Goal: Task Accomplishment & Management: Complete application form

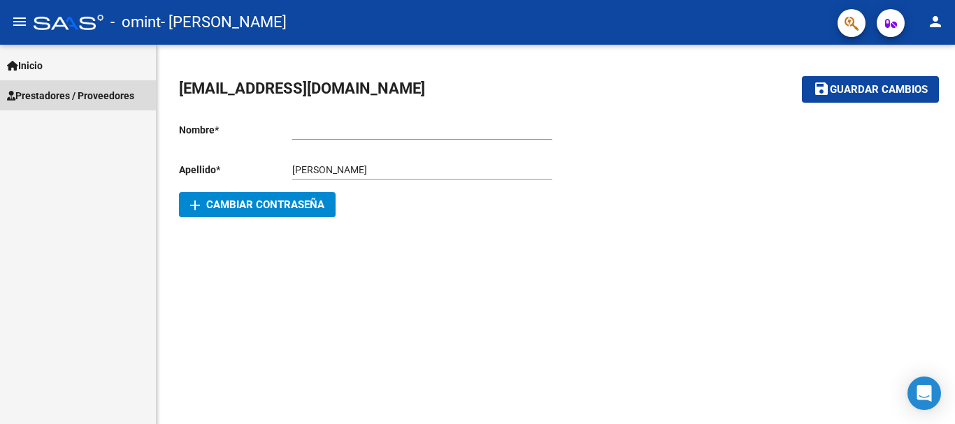
click at [38, 94] on span "Prestadores / Proveedores" at bounding box center [70, 95] width 127 height 15
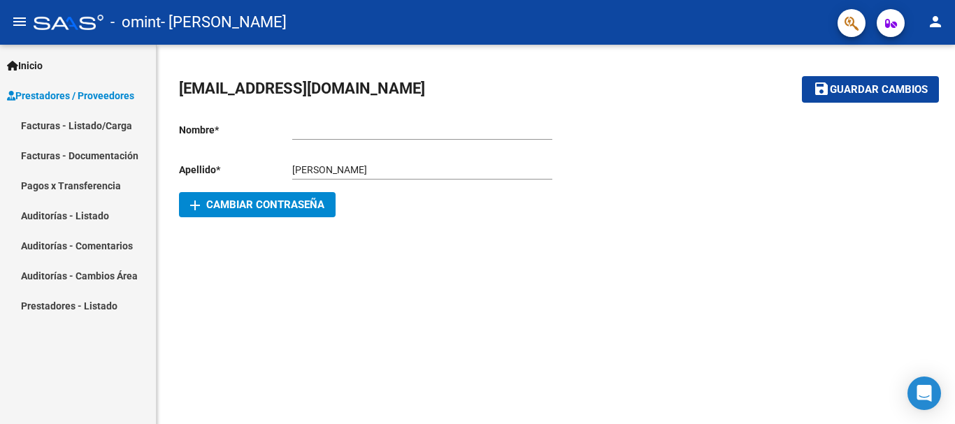
click at [87, 121] on link "Facturas - Listado/Carga" at bounding box center [78, 125] width 156 height 30
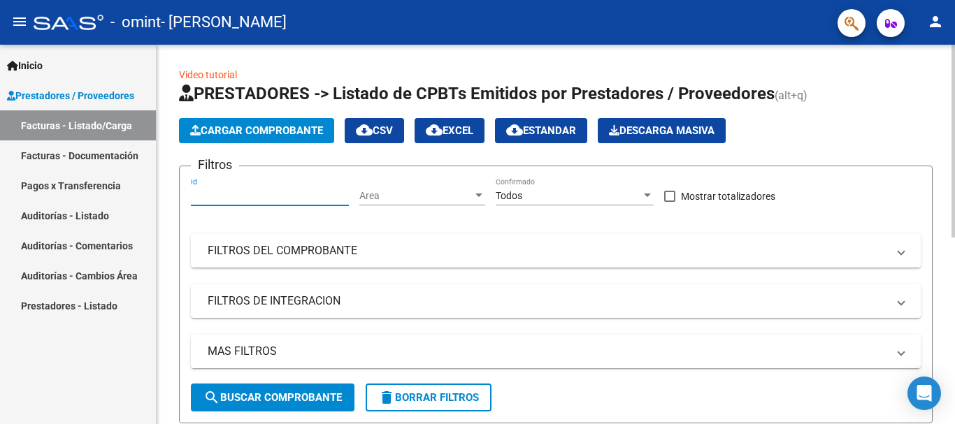
click at [204, 192] on input "Id" at bounding box center [270, 196] width 158 height 12
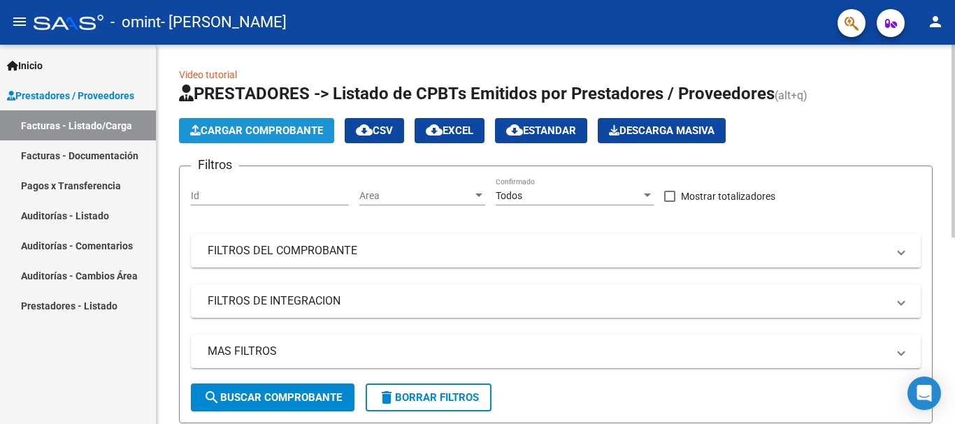
click at [264, 132] on span "Cargar Comprobante" at bounding box center [256, 130] width 133 height 13
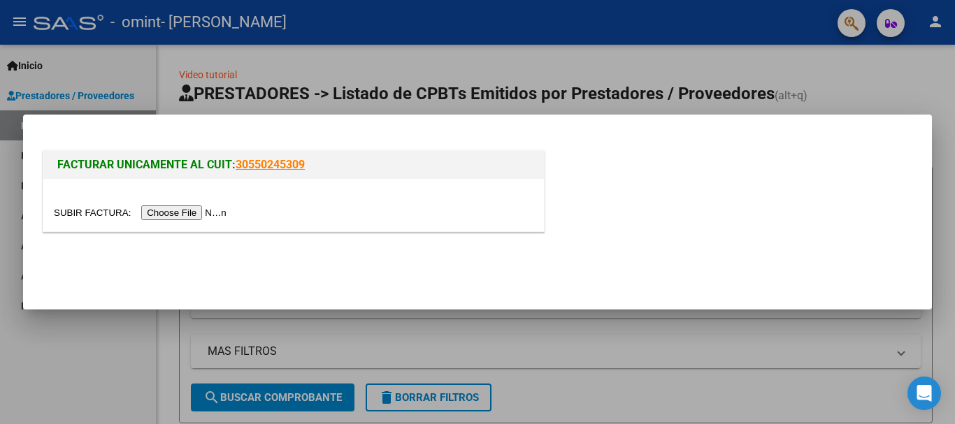
click at [207, 215] on input "file" at bounding box center [142, 213] width 177 height 15
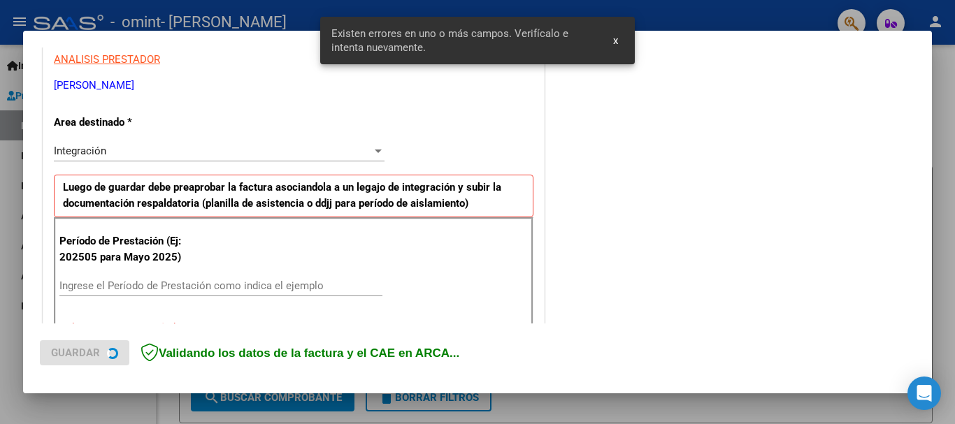
scroll to position [323, 0]
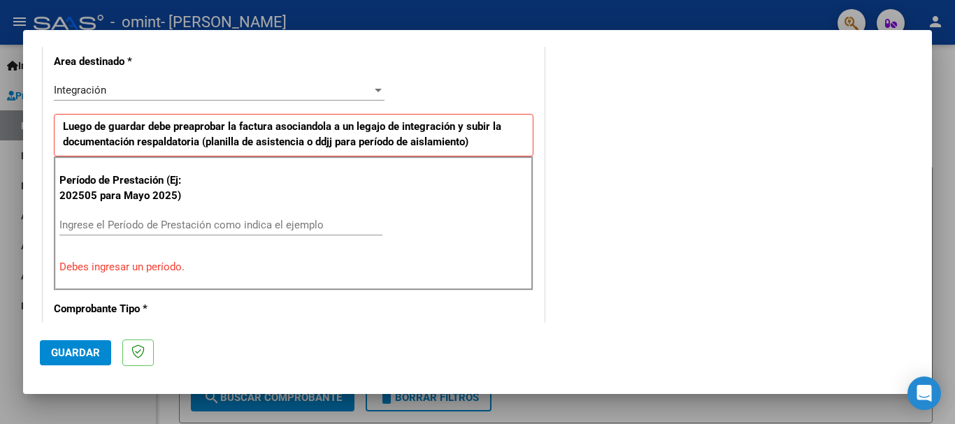
click at [276, 222] on input "Ingrese el Período de Prestación como indica el ejemplo" at bounding box center [220, 225] width 323 height 13
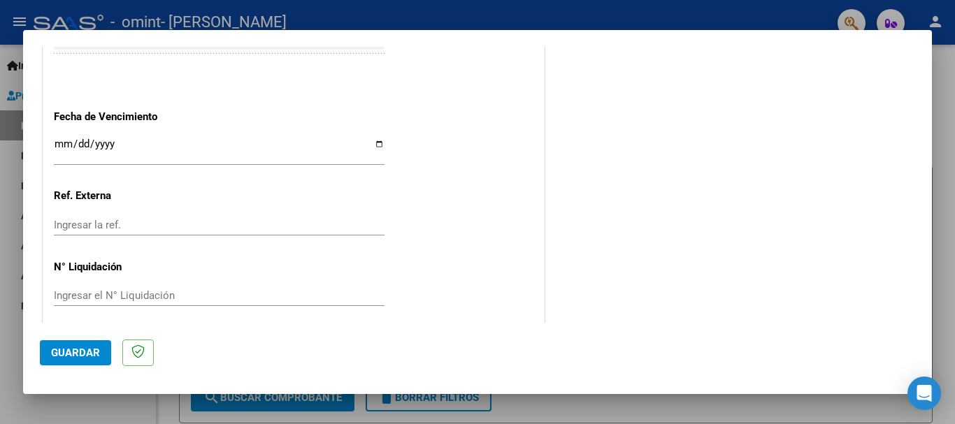
scroll to position [952, 0]
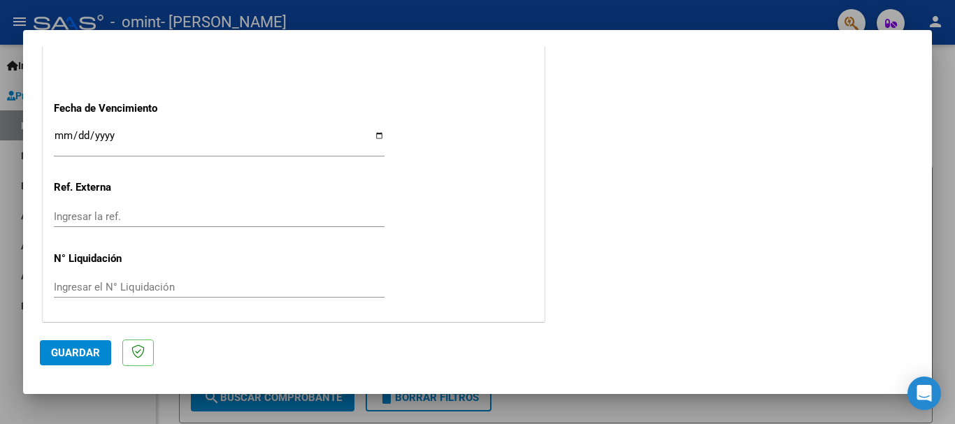
type input "202508"
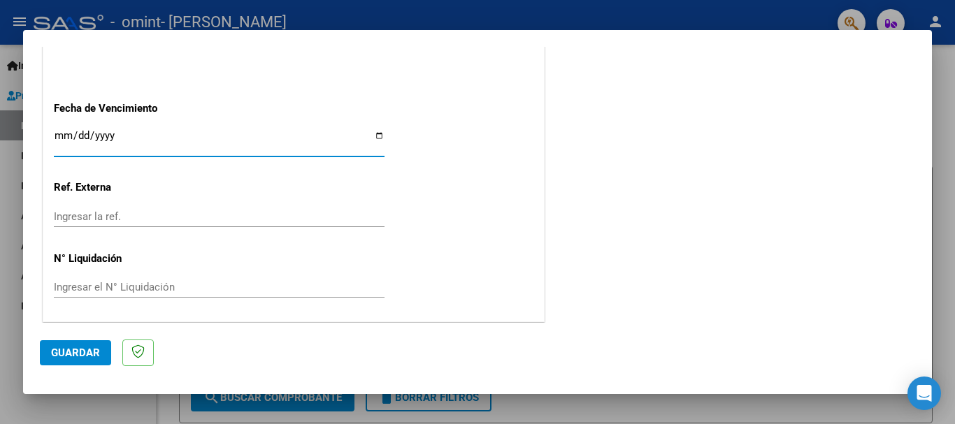
click at [377, 136] on input "Ingresar la fecha" at bounding box center [219, 141] width 331 height 22
type input "[DATE]"
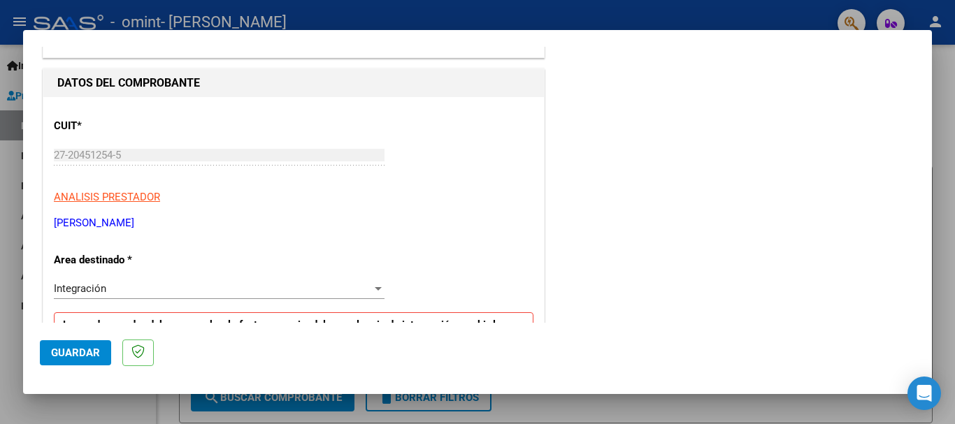
scroll to position [0, 0]
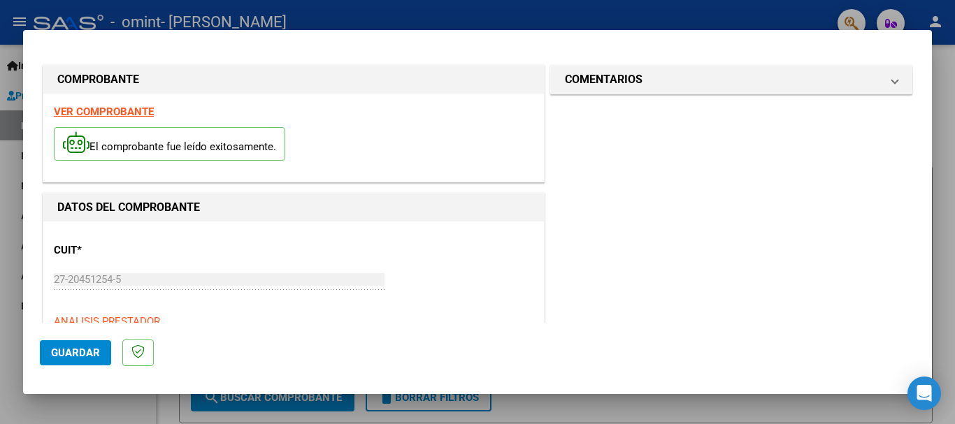
click at [65, 354] on span "Guardar" at bounding box center [75, 353] width 49 height 13
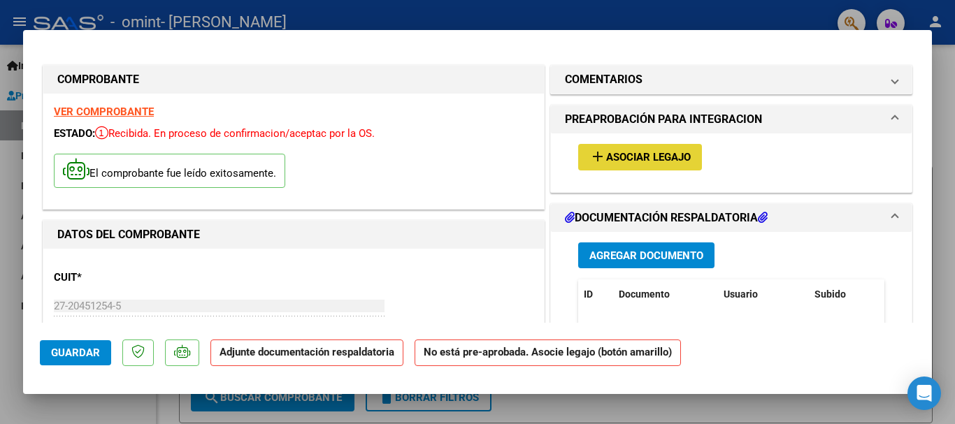
click at [614, 159] on span "Asociar Legajo" at bounding box center [648, 158] width 85 height 13
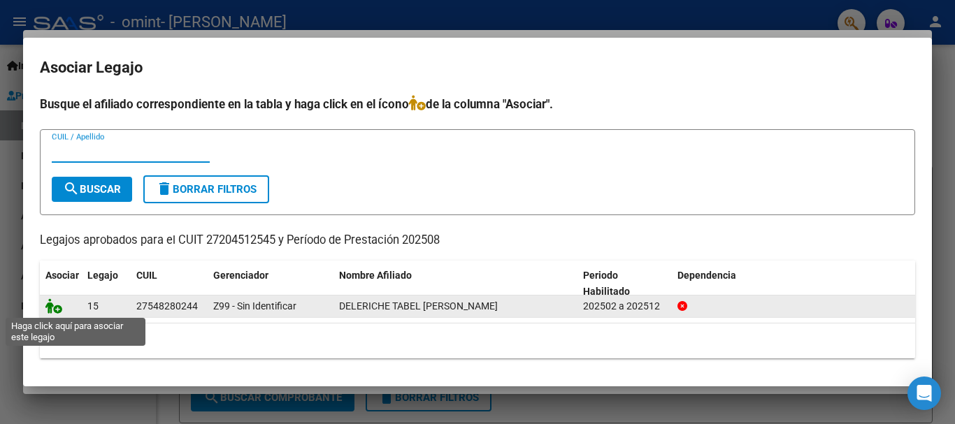
click at [55, 310] on icon at bounding box center [53, 306] width 17 height 15
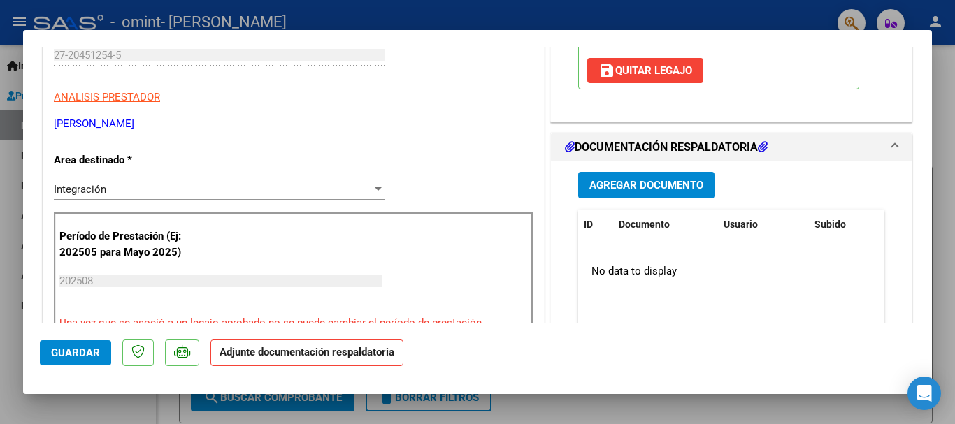
scroll to position [280, 0]
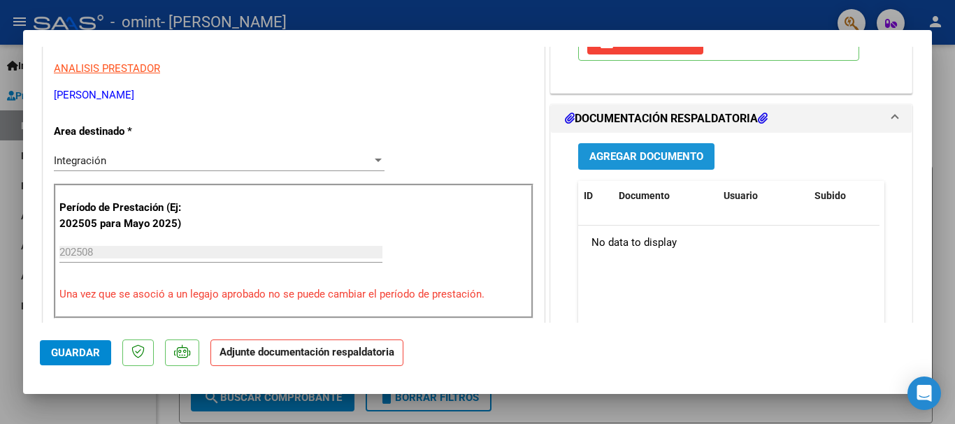
click at [674, 158] on span "Agregar Documento" at bounding box center [646, 157] width 114 height 13
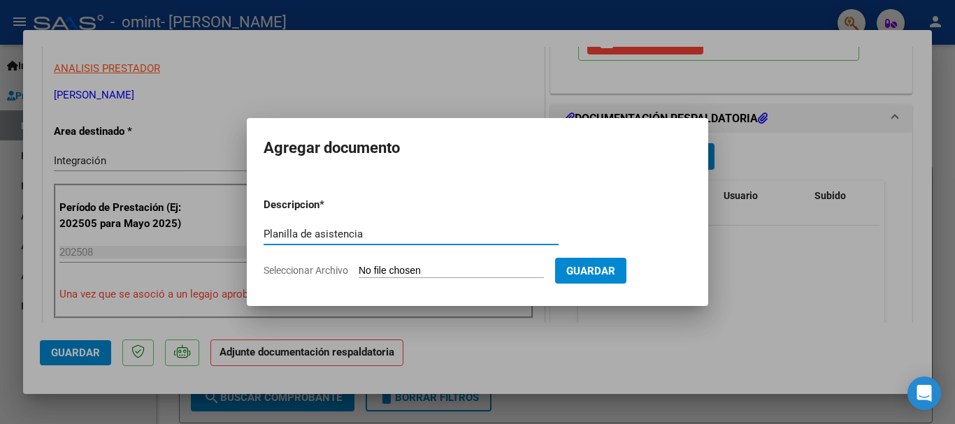
type input "Planilla de asistencia"
click at [319, 266] on span "Seleccionar Archivo" at bounding box center [306, 270] width 85 height 11
click at [359, 266] on input "Seleccionar Archivo" at bounding box center [451, 271] width 185 height 13
type input "C:\fakepath\Planilla Deleriche [PERSON_NAME][DATE].pdf"
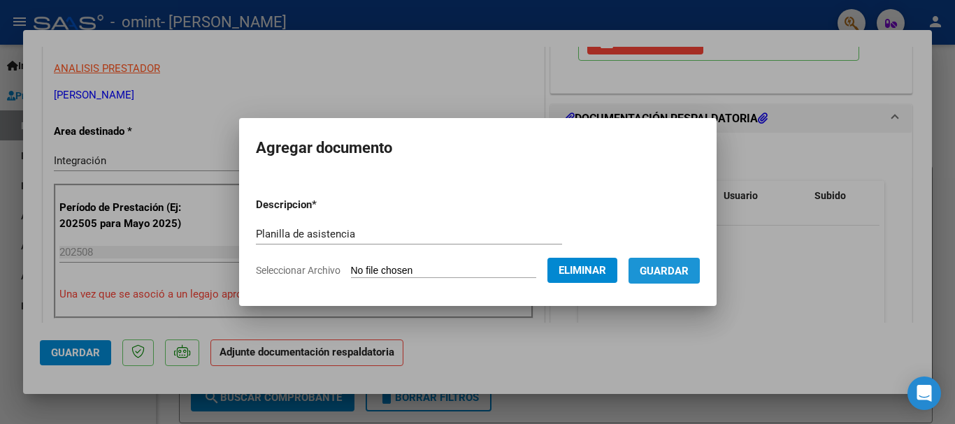
click at [673, 270] on span "Guardar" at bounding box center [664, 271] width 49 height 13
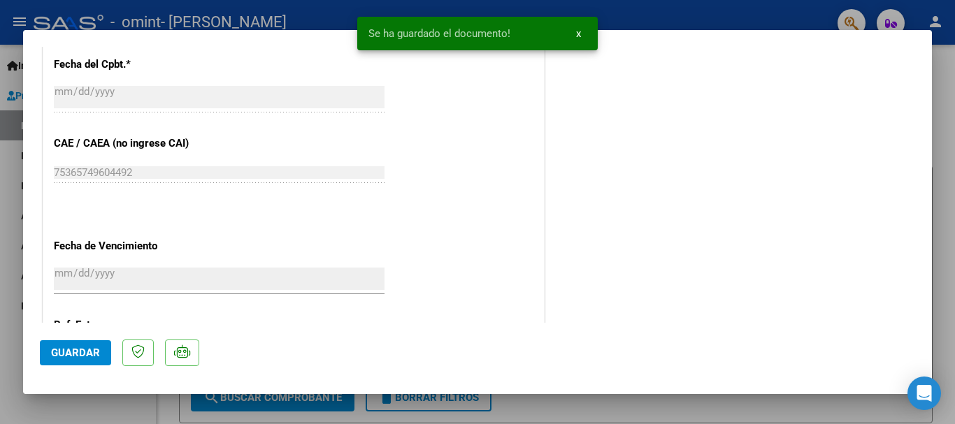
scroll to position [839, 0]
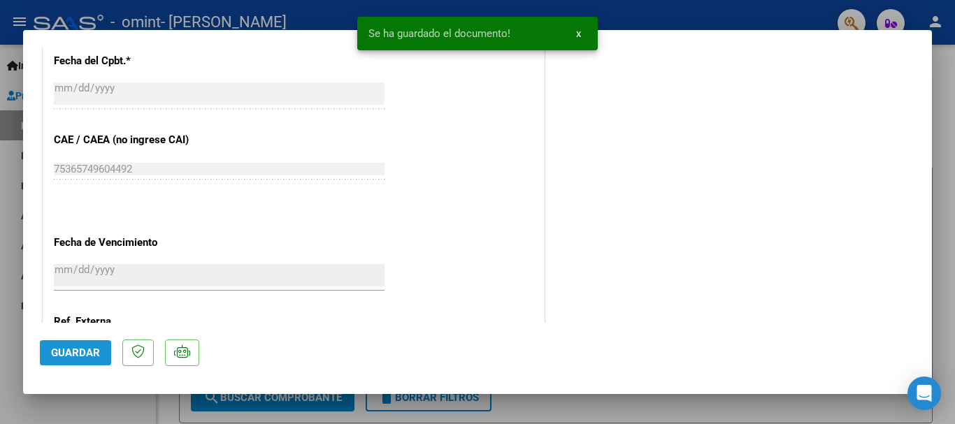
click at [103, 354] on button "Guardar" at bounding box center [75, 353] width 71 height 25
click at [580, 34] on span "x" at bounding box center [578, 33] width 5 height 13
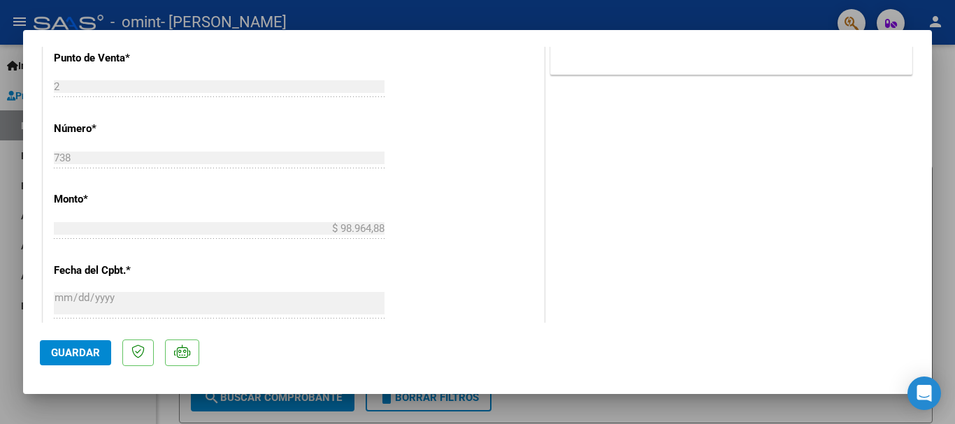
scroll to position [975, 0]
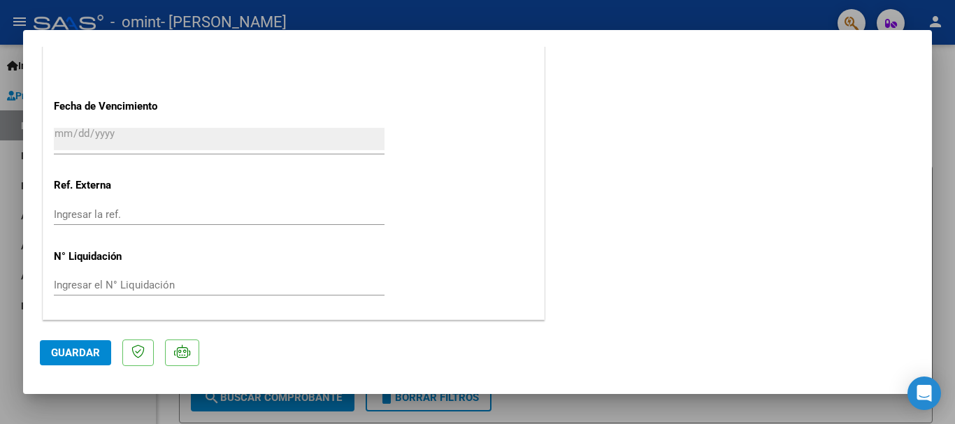
click at [95, 358] on span "Guardar" at bounding box center [75, 353] width 49 height 13
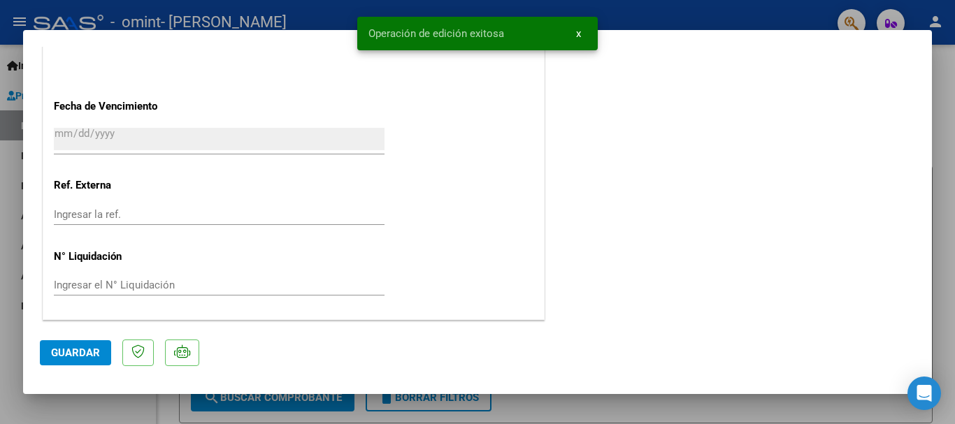
click at [671, 7] on div at bounding box center [477, 212] width 955 height 424
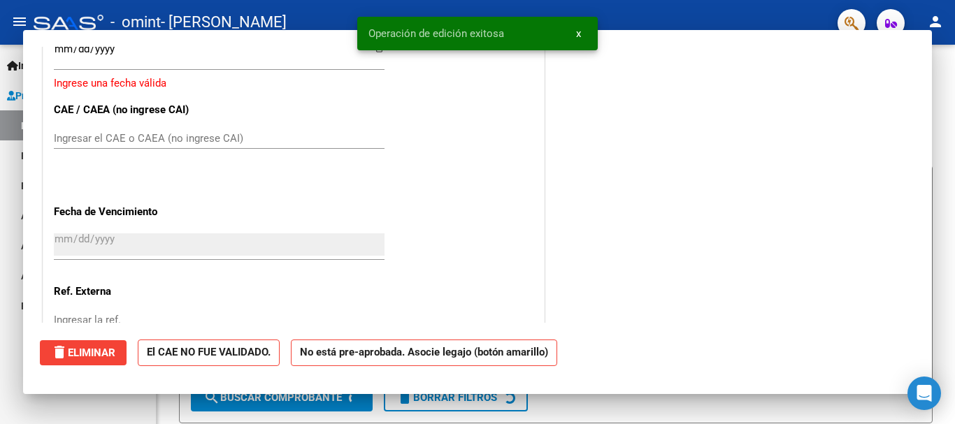
scroll to position [0, 0]
